Goal: Information Seeking & Learning: Understand process/instructions

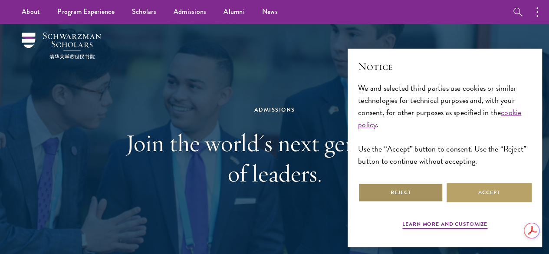
click at [395, 184] on button "Reject" at bounding box center [400, 193] width 85 height 20
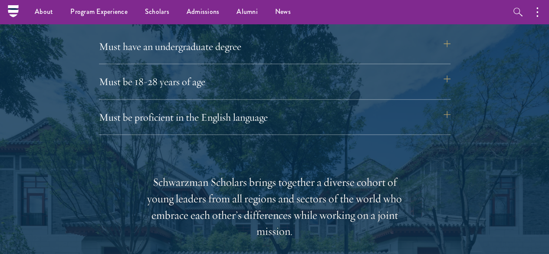
scroll to position [1189, 0]
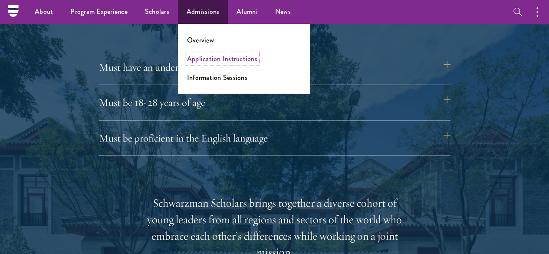
click at [216, 61] on link "Application Instructions" at bounding box center [222, 59] width 70 height 10
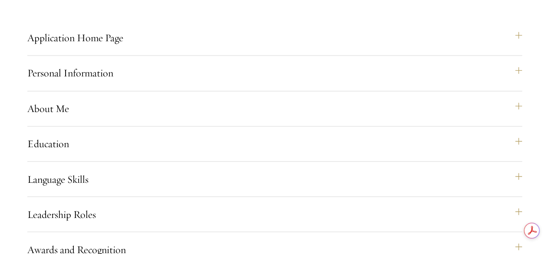
scroll to position [641, 0]
